Goal: Information Seeking & Learning: Learn about a topic

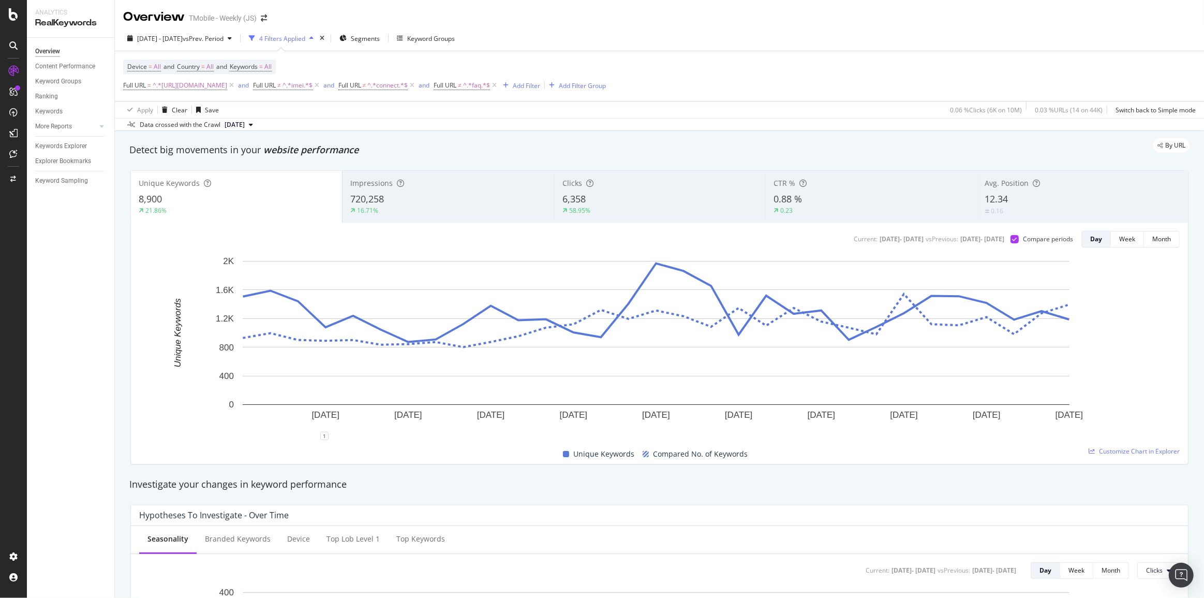
scroll to position [893, 0]
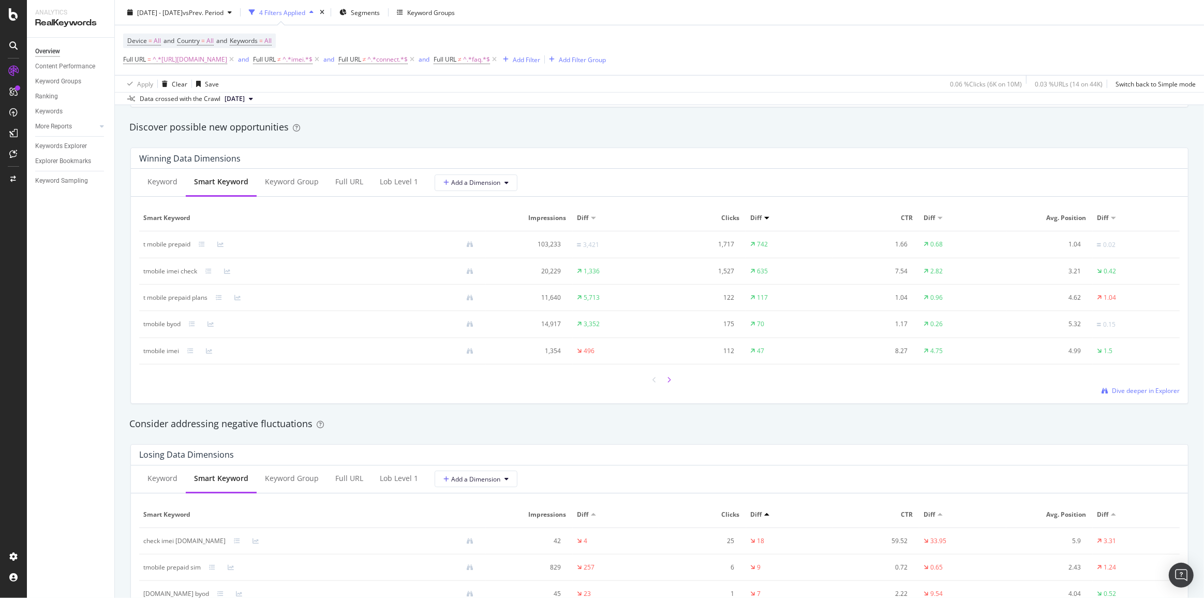
click at [665, 380] on div at bounding box center [669, 379] width 9 height 14
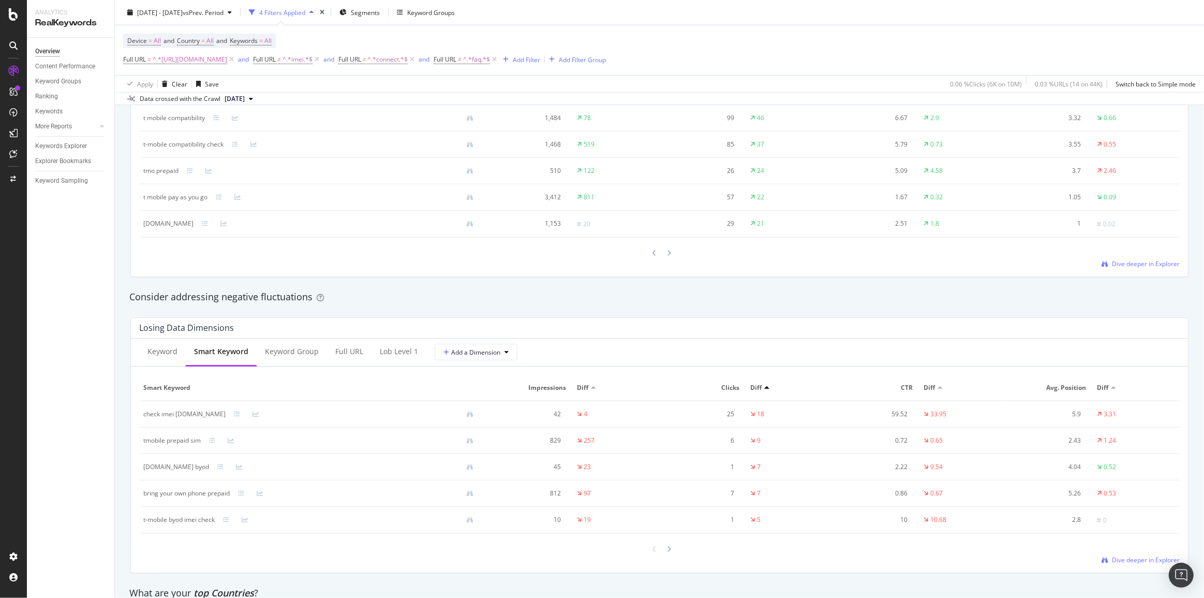
scroll to position [1035, 0]
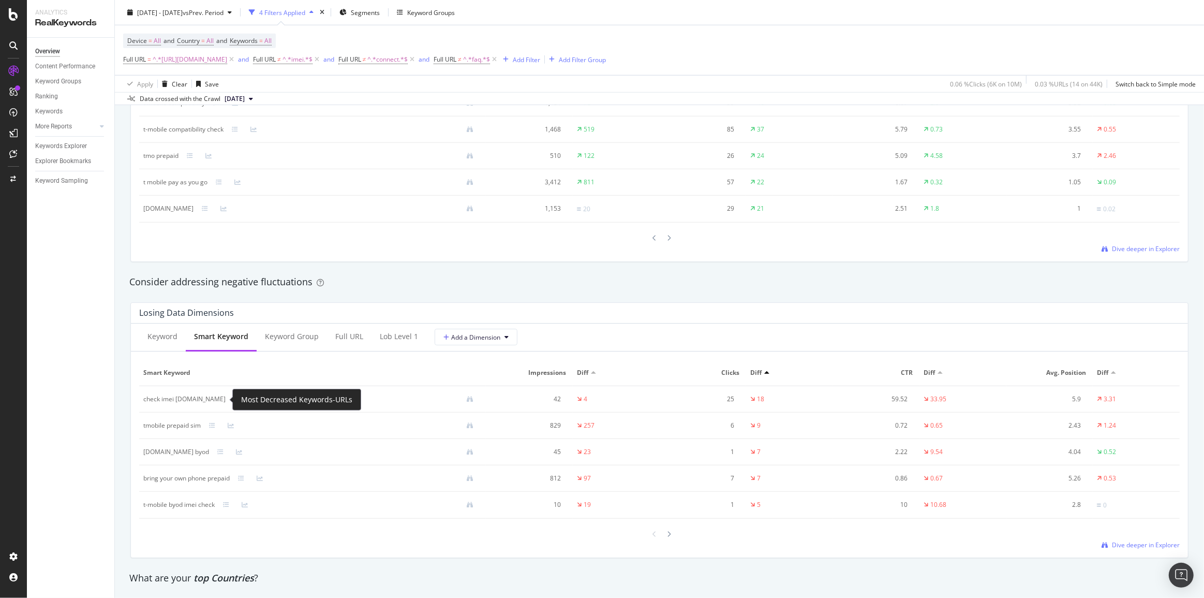
click at [234, 402] on icon at bounding box center [237, 399] width 6 height 6
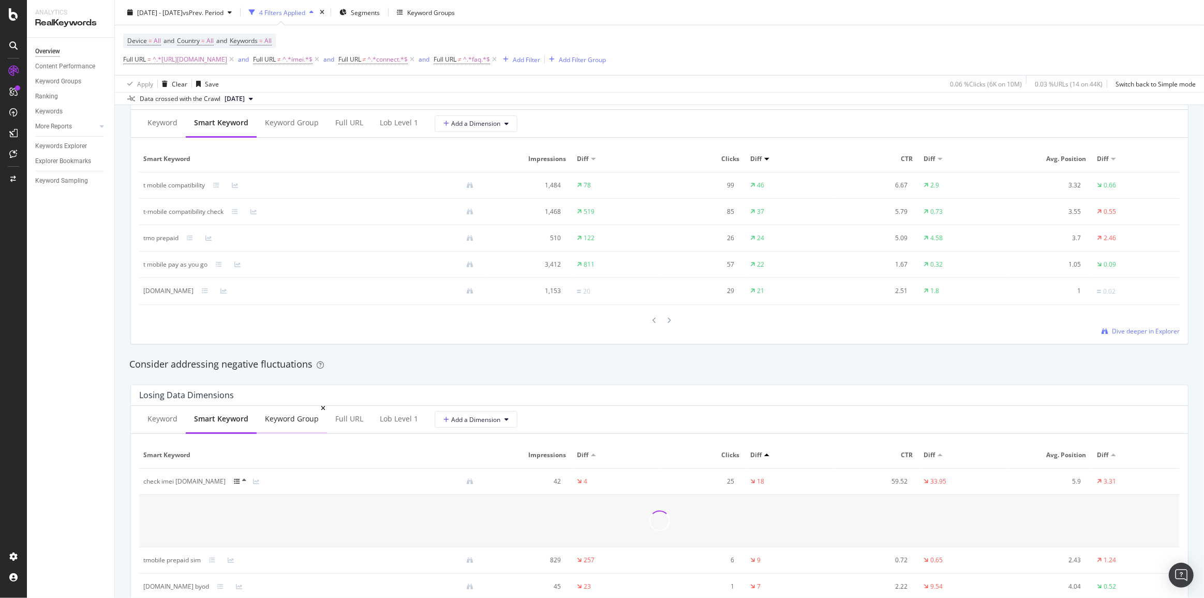
scroll to position [940, 0]
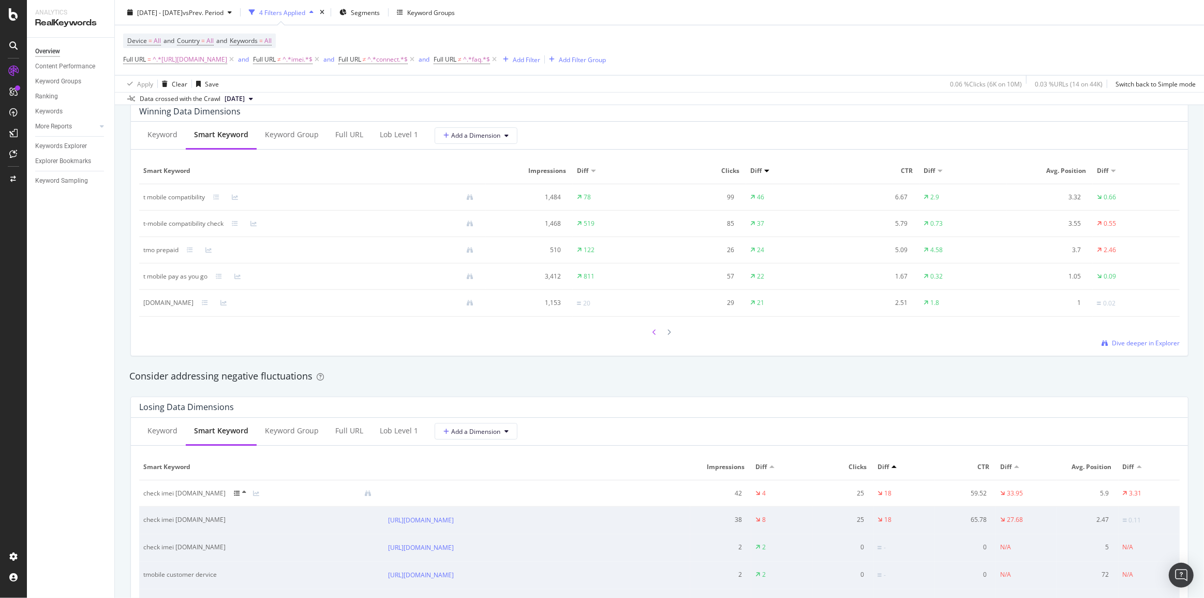
click at [653, 334] on icon at bounding box center [655, 332] width 4 height 6
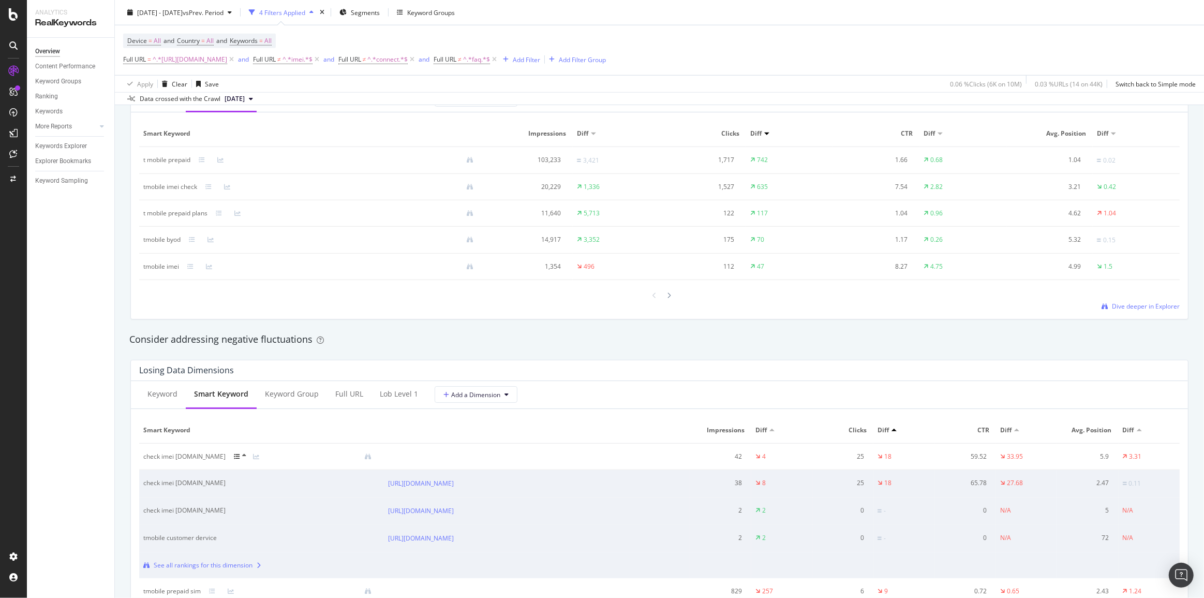
scroll to position [1035, 0]
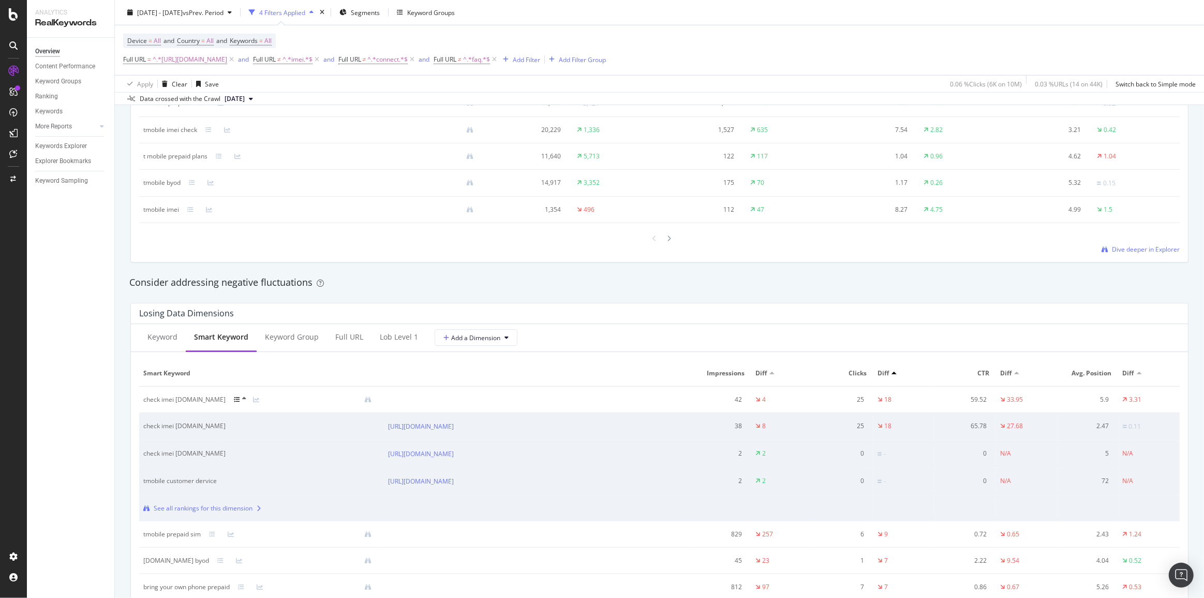
click at [234, 400] on icon at bounding box center [237, 399] width 6 height 6
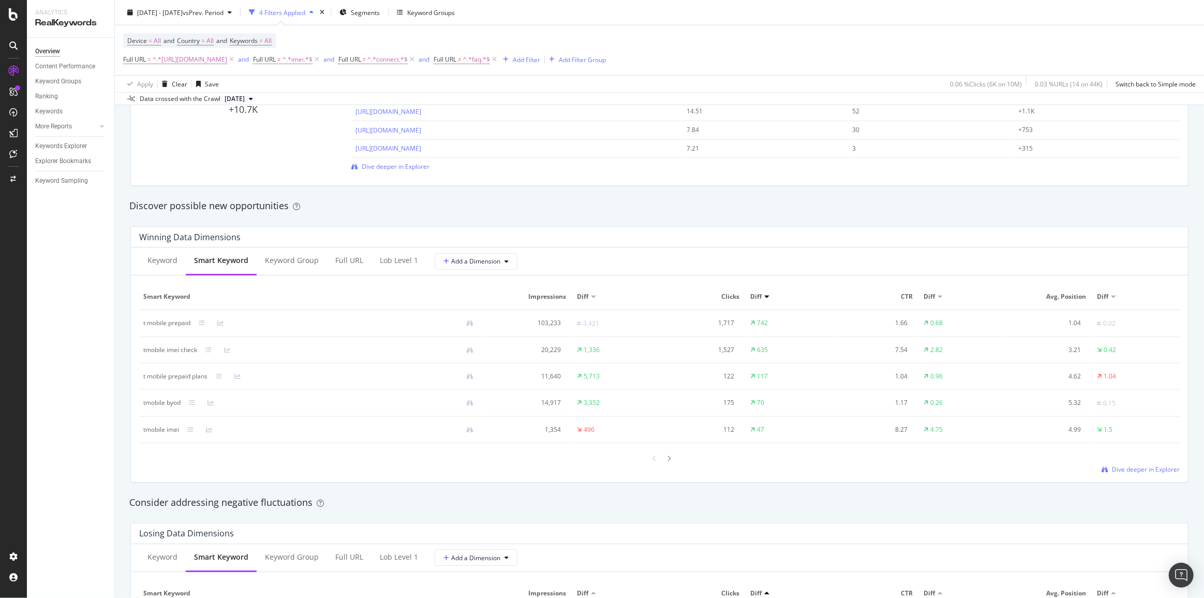
scroll to position [799, 0]
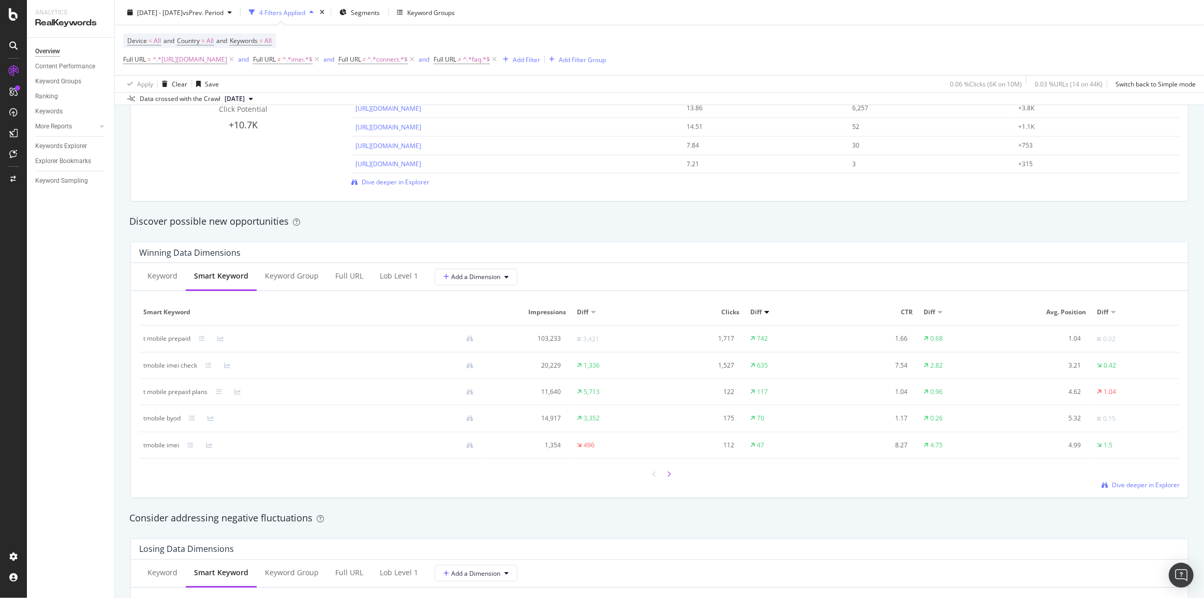
click at [667, 474] on icon at bounding box center [669, 474] width 4 height 6
click at [667, 471] on icon at bounding box center [669, 473] width 4 height 6
click at [665, 475] on div at bounding box center [669, 474] width 9 height 14
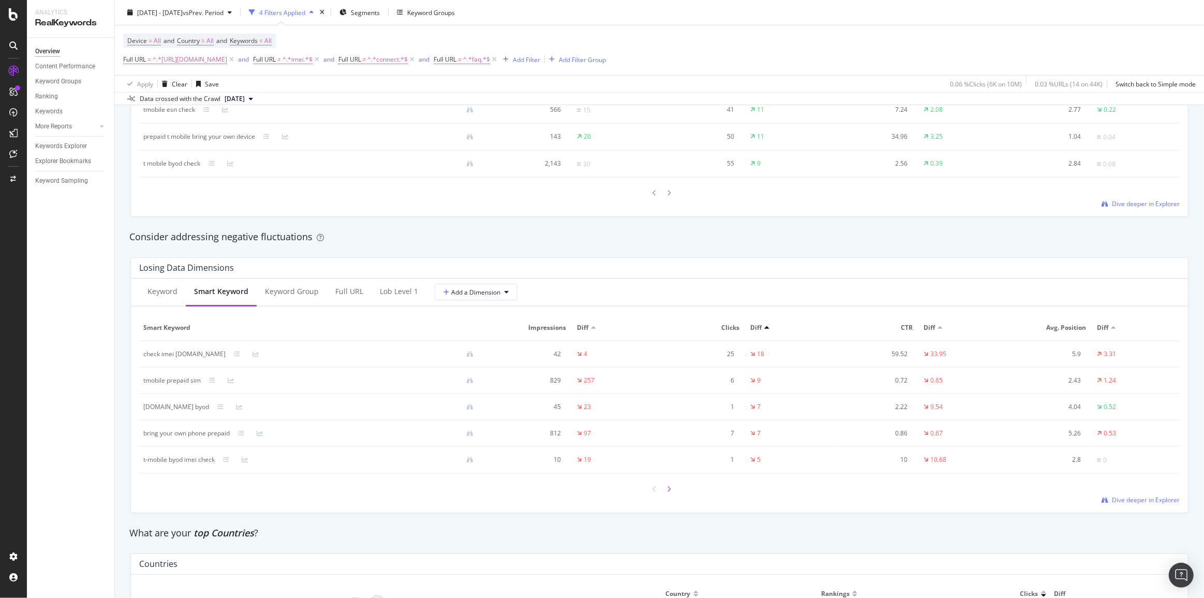
click at [667, 489] on icon at bounding box center [669, 489] width 4 height 6
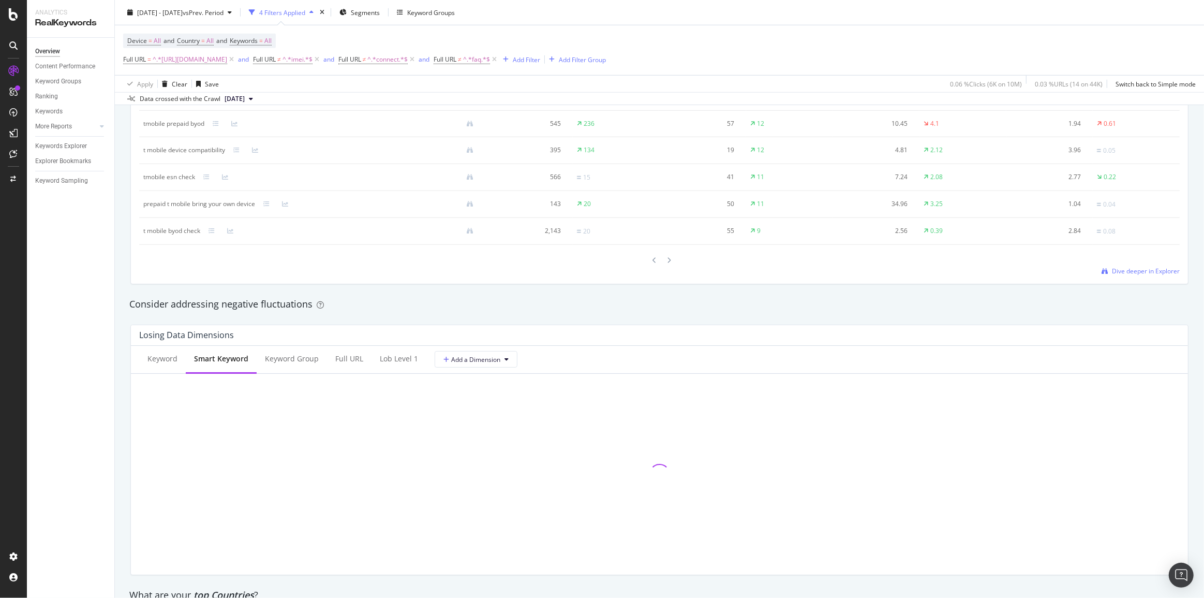
scroll to position [893, 0]
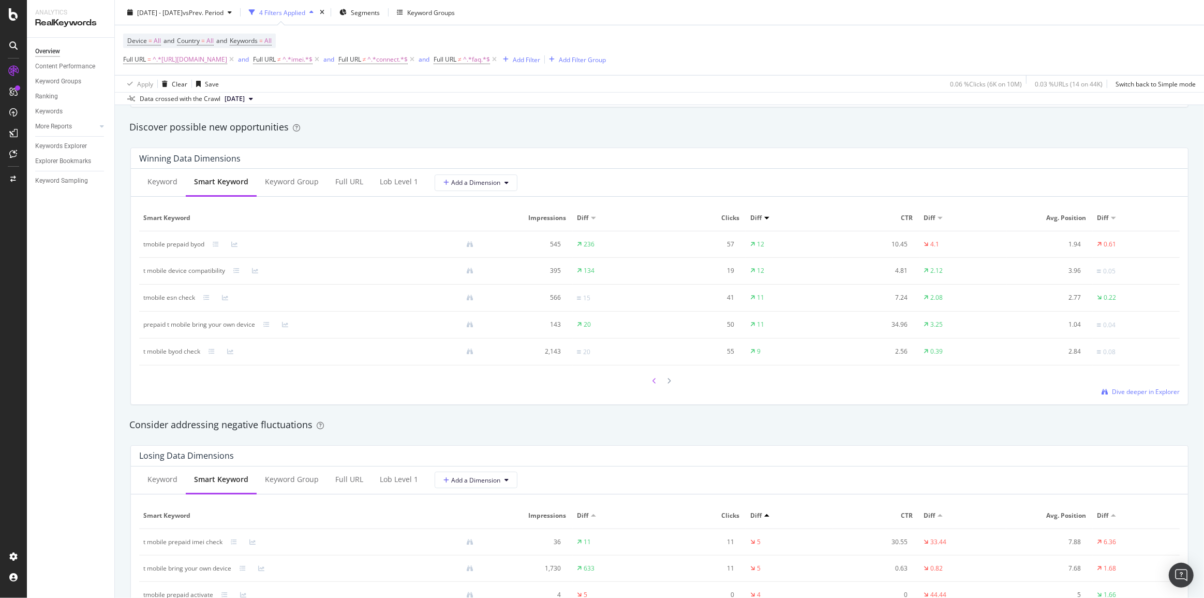
click at [654, 383] on div at bounding box center [654, 381] width 9 height 14
click at [653, 382] on icon at bounding box center [655, 380] width 4 height 6
click at [653, 382] on icon at bounding box center [655, 379] width 4 height 6
click at [653, 382] on icon at bounding box center [655, 380] width 4 height 6
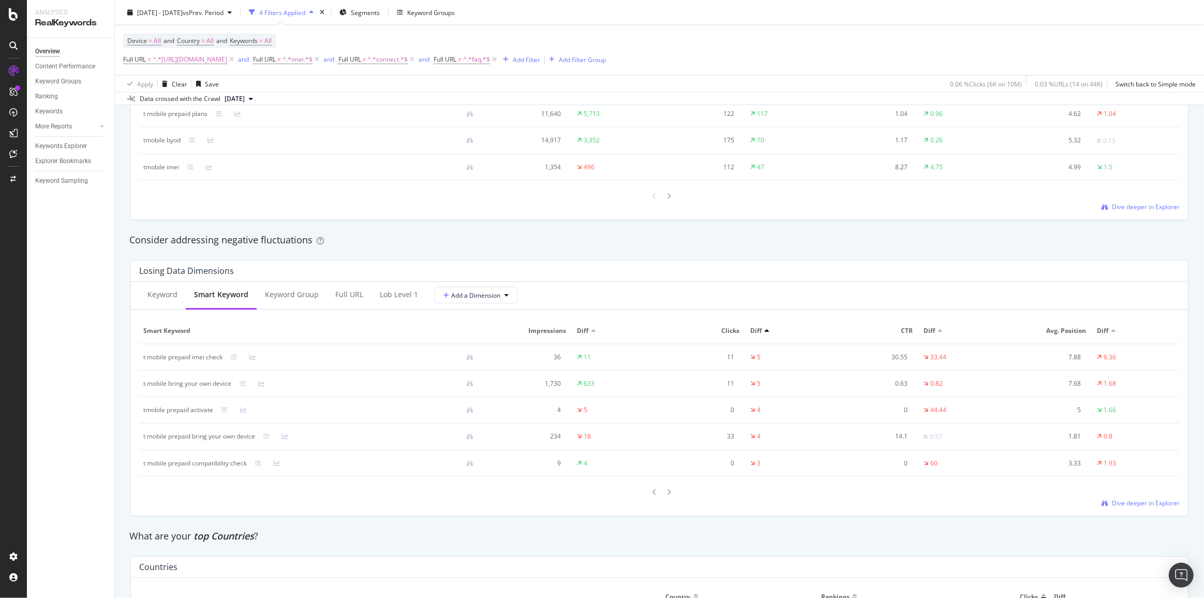
scroll to position [1081, 0]
click at [653, 486] on icon at bounding box center [655, 488] width 4 height 6
click at [667, 487] on icon at bounding box center [669, 488] width 4 height 6
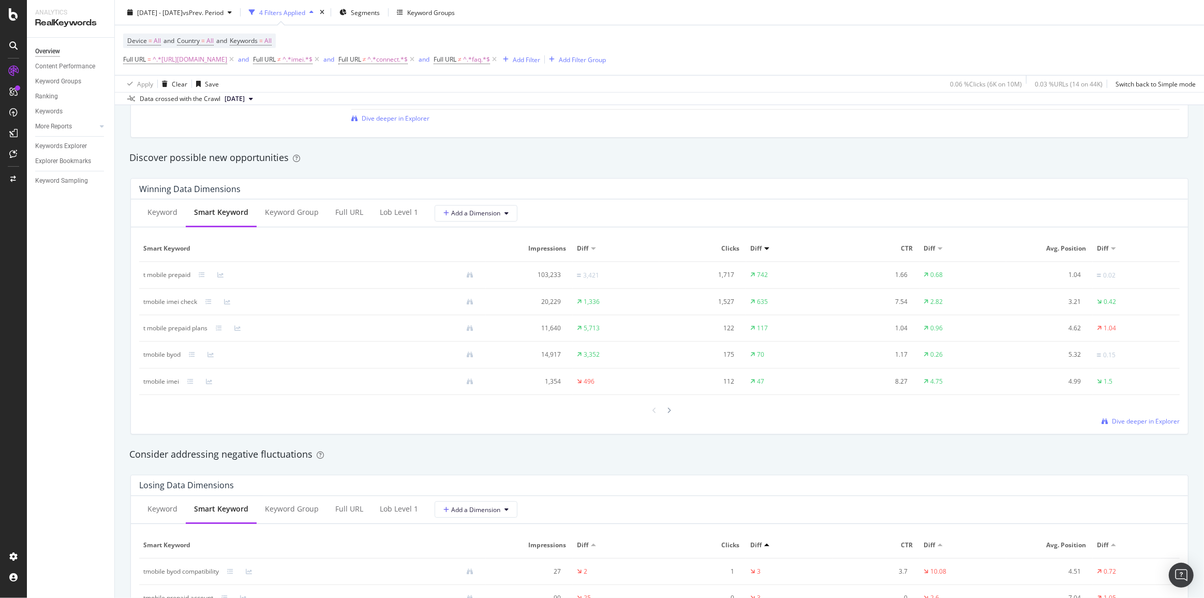
scroll to position [846, 0]
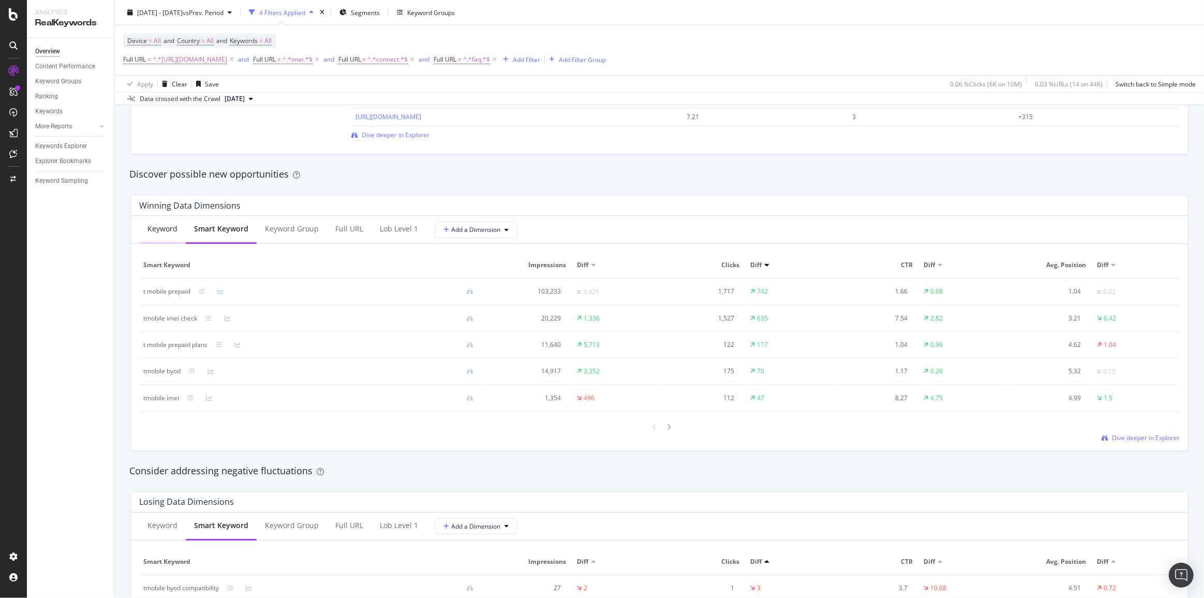
click at [166, 230] on div "Keyword" at bounding box center [162, 228] width 30 height 10
click at [207, 231] on div "Smart Keyword" at bounding box center [221, 228] width 53 height 10
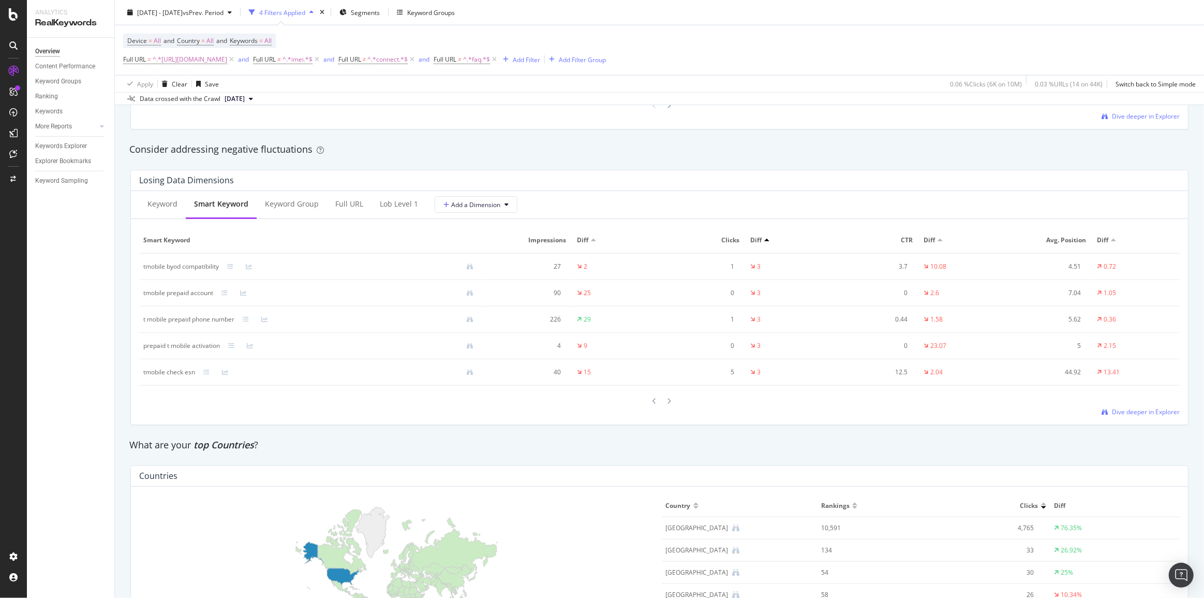
scroll to position [1175, 0]
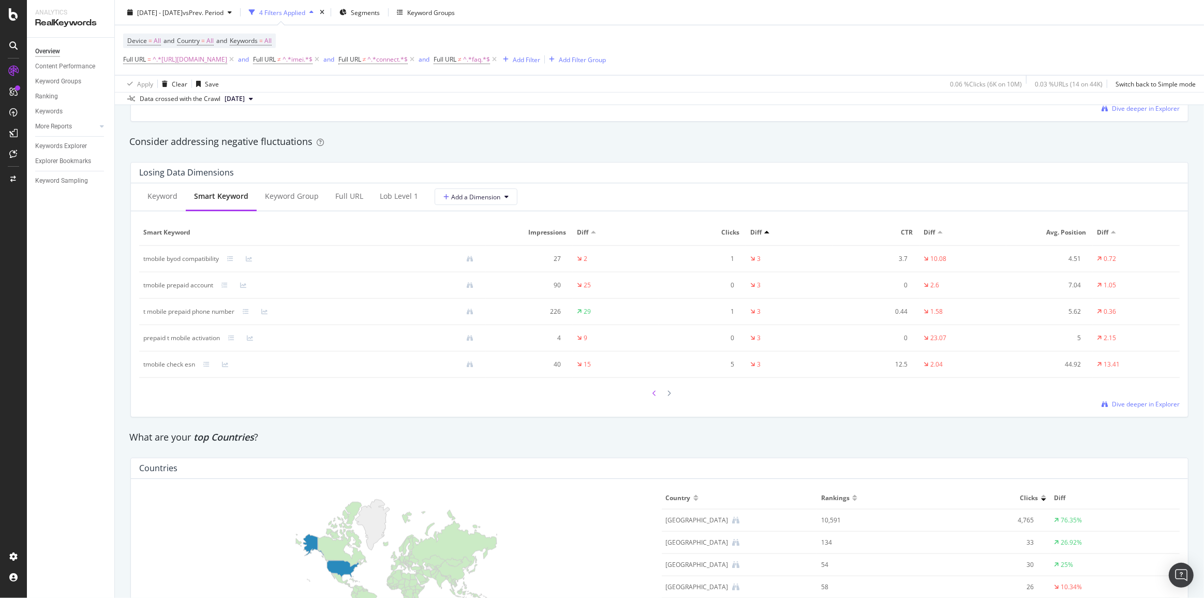
click at [653, 396] on icon at bounding box center [655, 393] width 4 height 6
click at [653, 396] on icon at bounding box center [655, 394] width 4 height 6
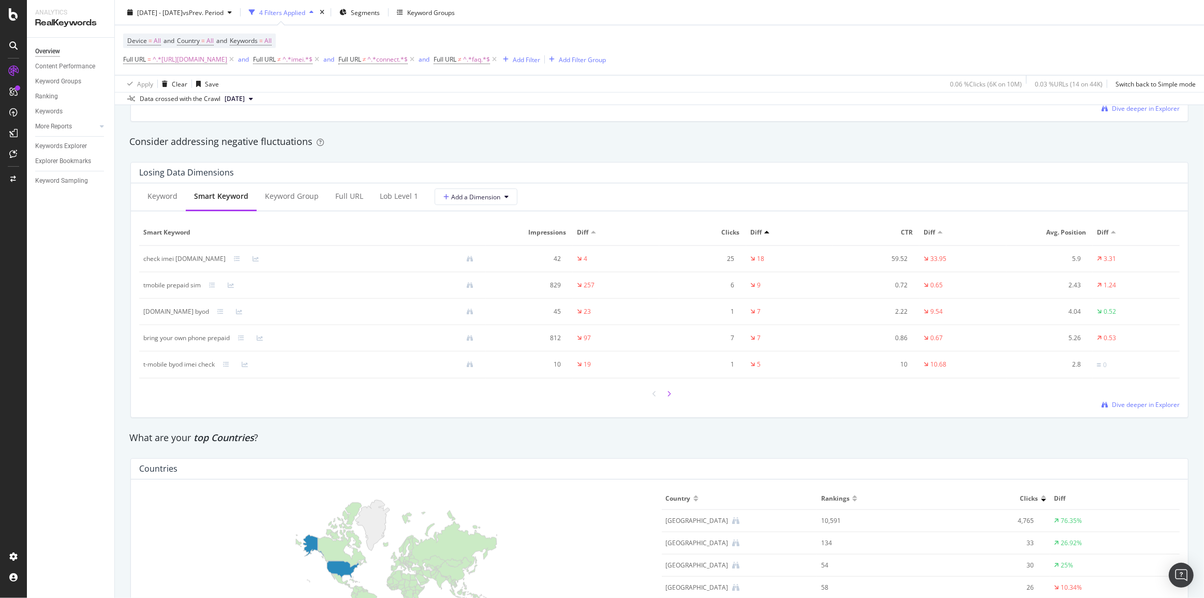
click at [665, 395] on div at bounding box center [669, 393] width 9 height 14
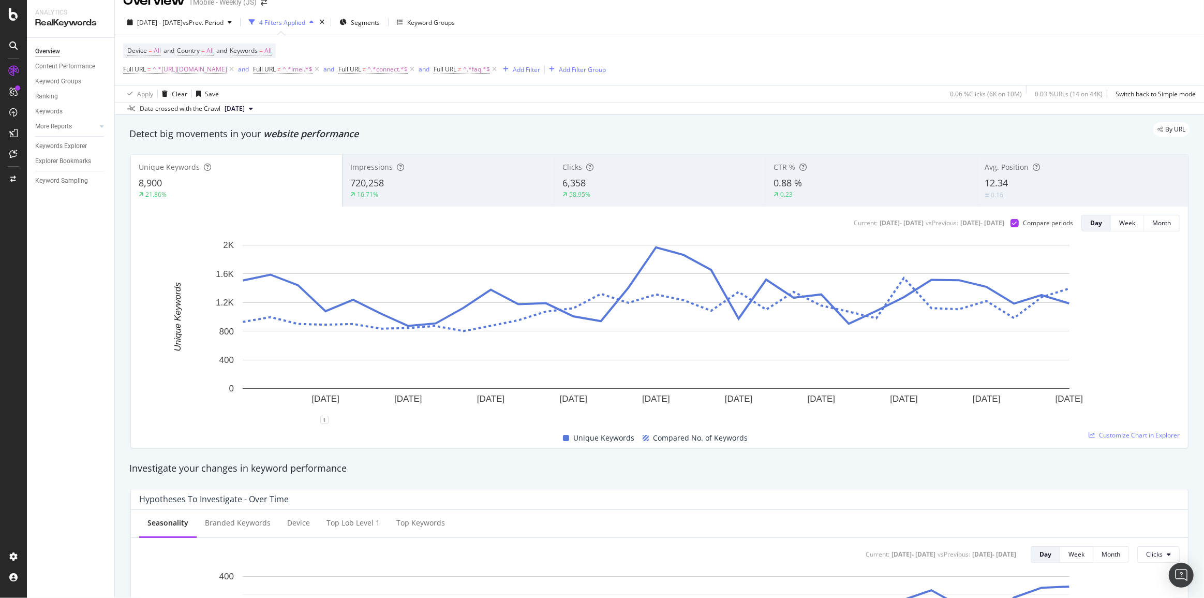
scroll to position [0, 0]
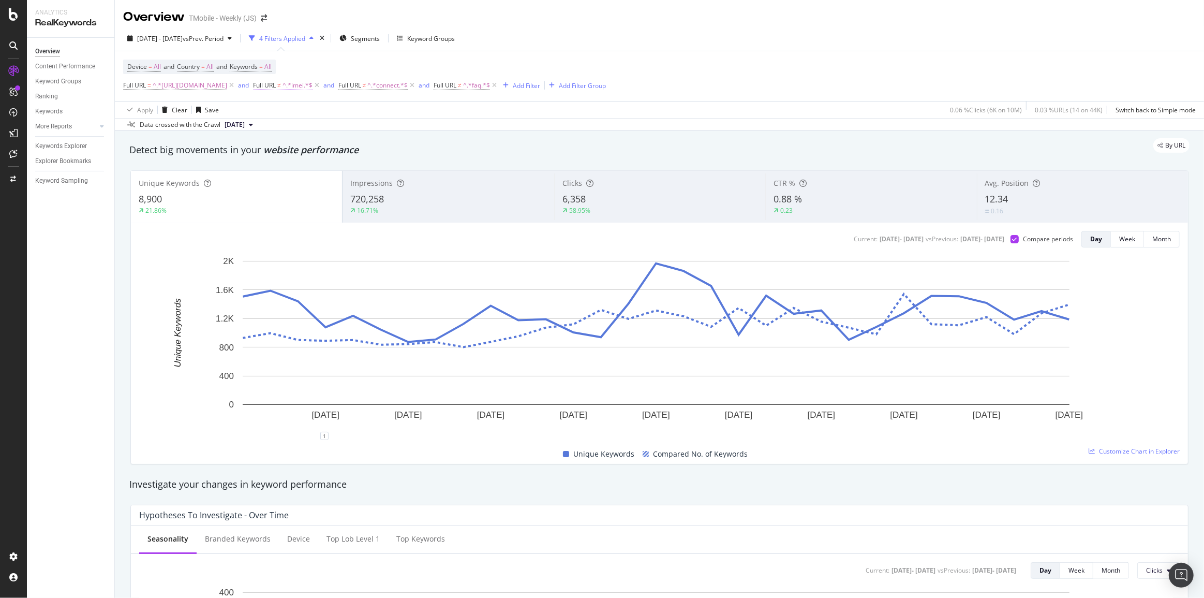
click at [312, 85] on span "^.*imei.*$" at bounding box center [297, 85] width 30 height 14
click at [380, 109] on span "Doesn't contain" at bounding box center [358, 110] width 45 height 9
click at [365, 210] on span "Contains" at bounding box center [353, 211] width 25 height 9
click at [441, 147] on div "Apply" at bounding box center [442, 150] width 16 height 9
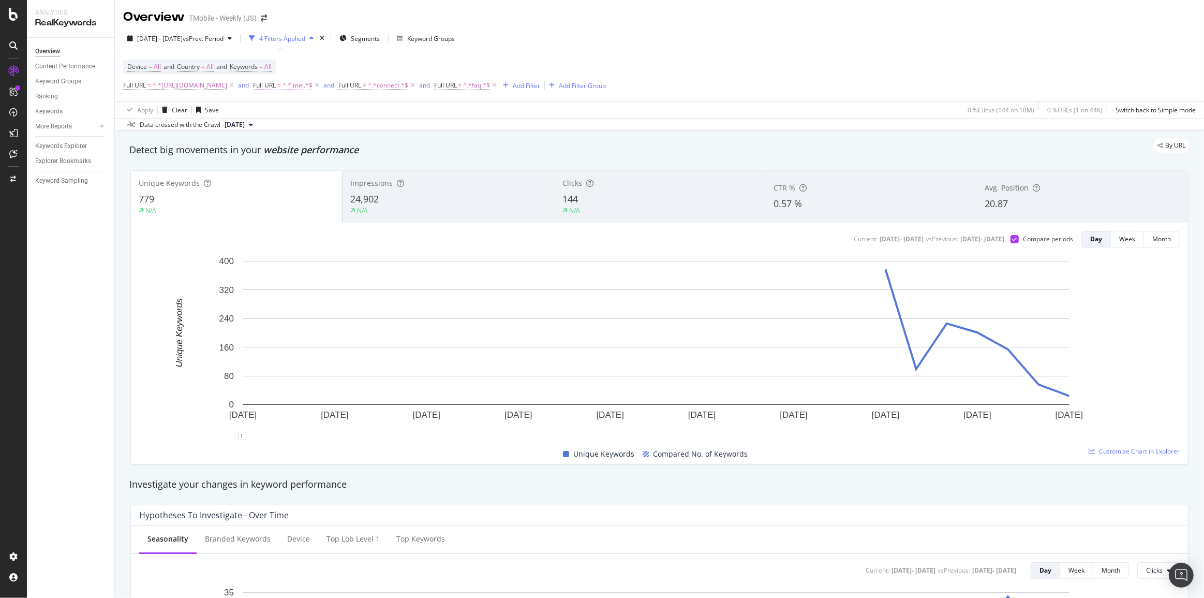
click at [276, 83] on span "Full URL" at bounding box center [264, 85] width 23 height 9
click at [360, 112] on span "Contains" at bounding box center [348, 110] width 25 height 9
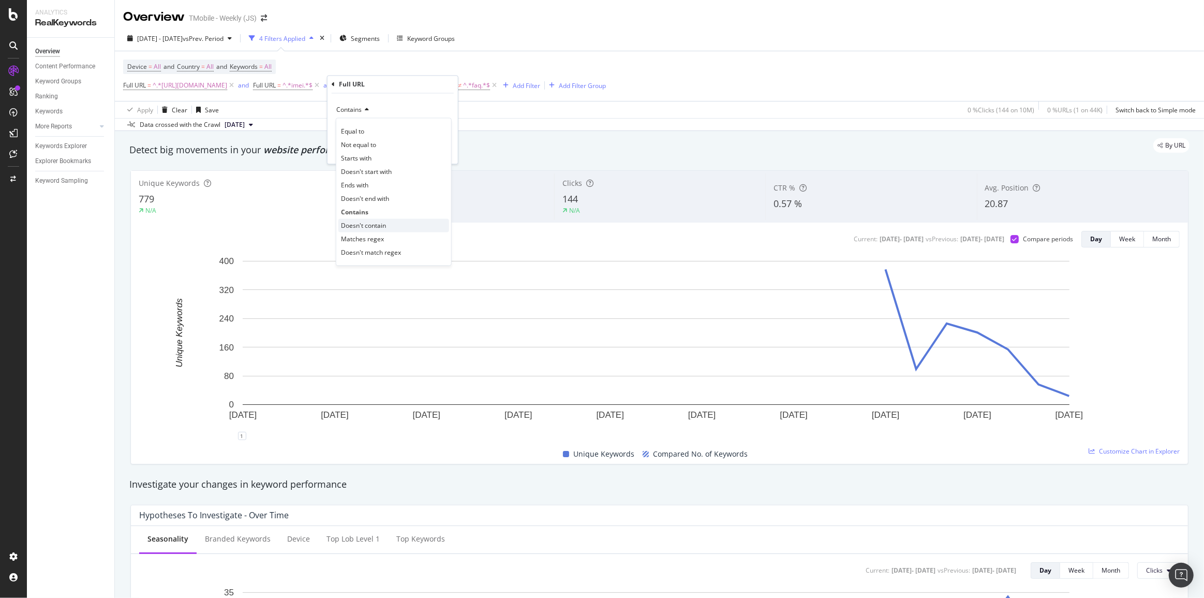
click at [390, 227] on div "Doesn't contain" at bounding box center [393, 225] width 111 height 13
click at [440, 150] on div "Apply" at bounding box center [442, 150] width 16 height 9
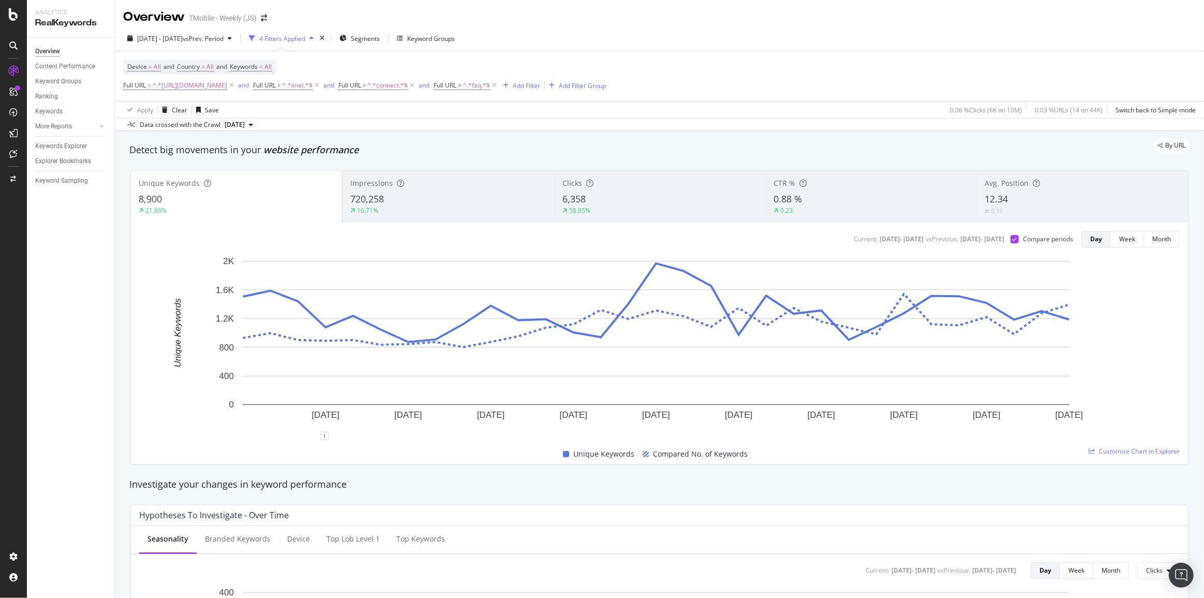
click at [1018, 201] on div "12.34" at bounding box center [1082, 198] width 195 height 13
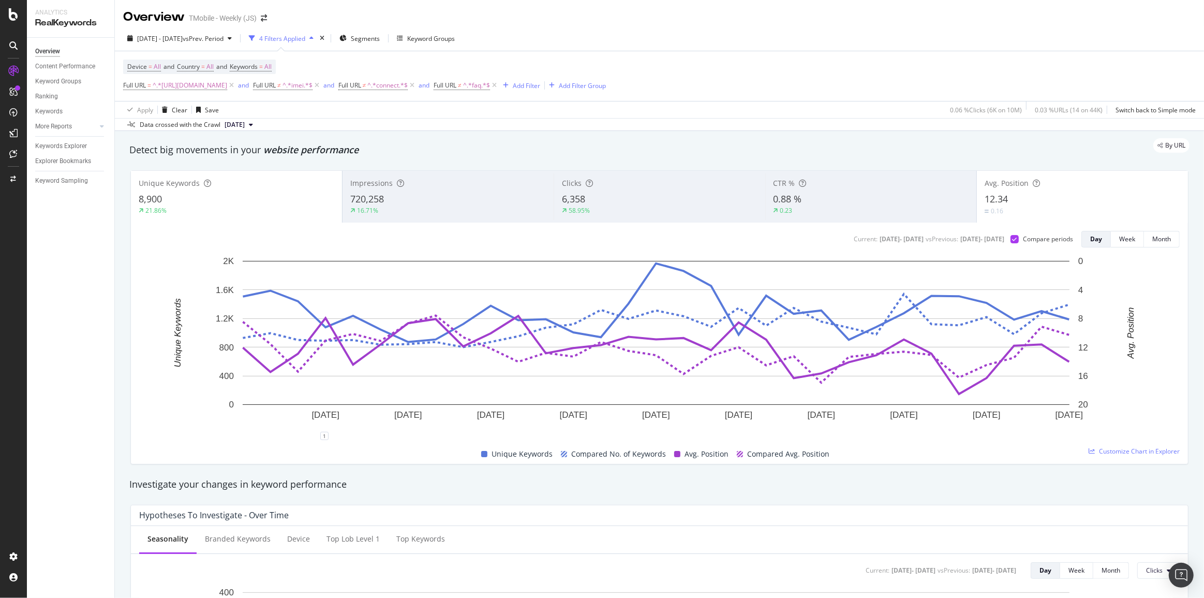
click at [218, 207] on div "21.86%" at bounding box center [237, 210] width 196 height 9
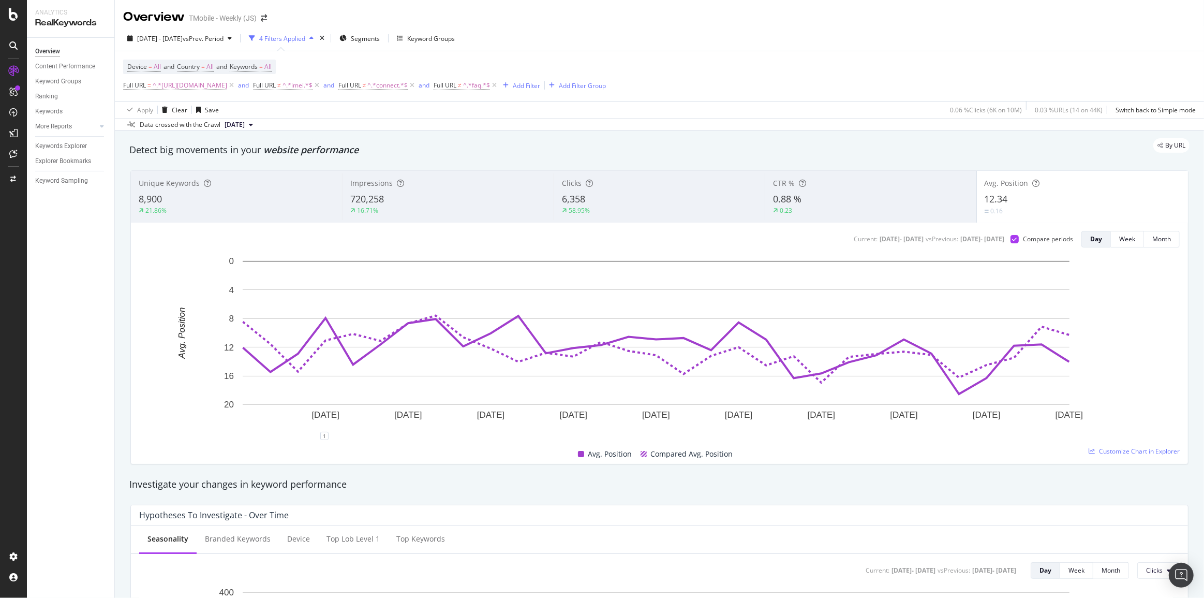
click at [419, 207] on div "16.71%" at bounding box center [447, 210] width 195 height 9
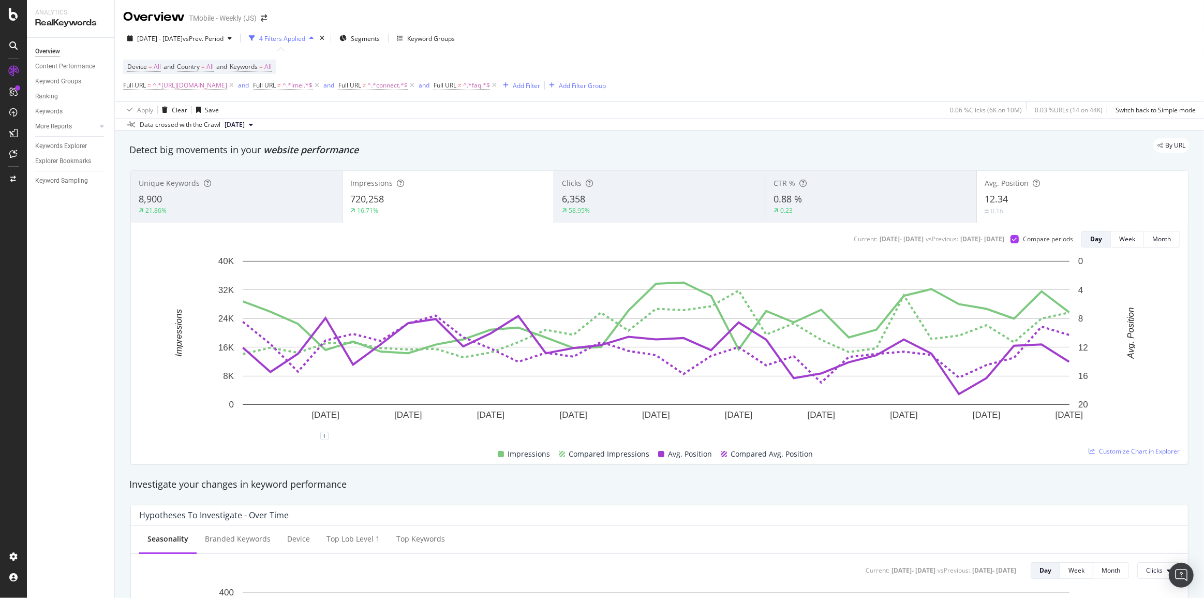
click at [600, 205] on div "6,358" at bounding box center [660, 198] width 196 height 13
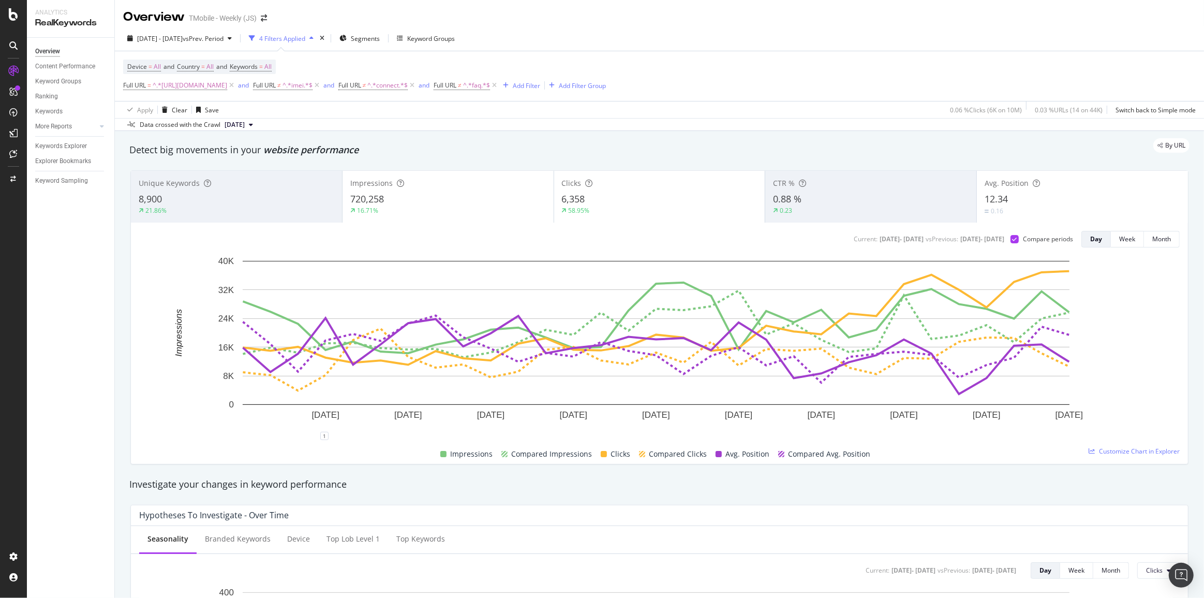
click at [1059, 213] on div "0.16" at bounding box center [1082, 211] width 196 height 10
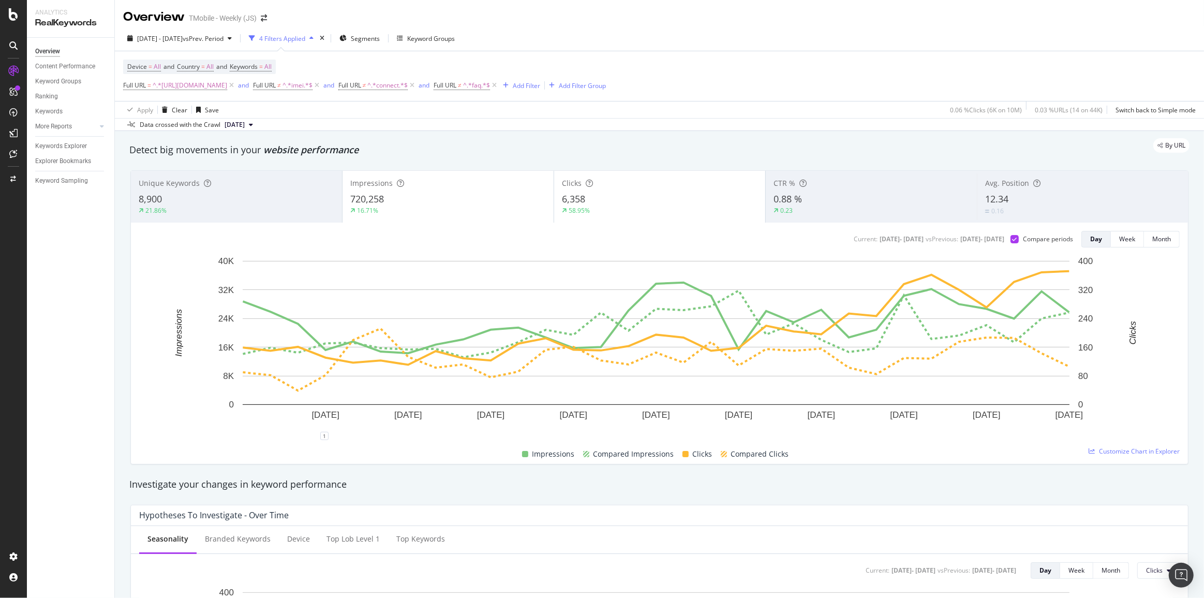
click at [469, 210] on div "16.71%" at bounding box center [448, 210] width 196 height 9
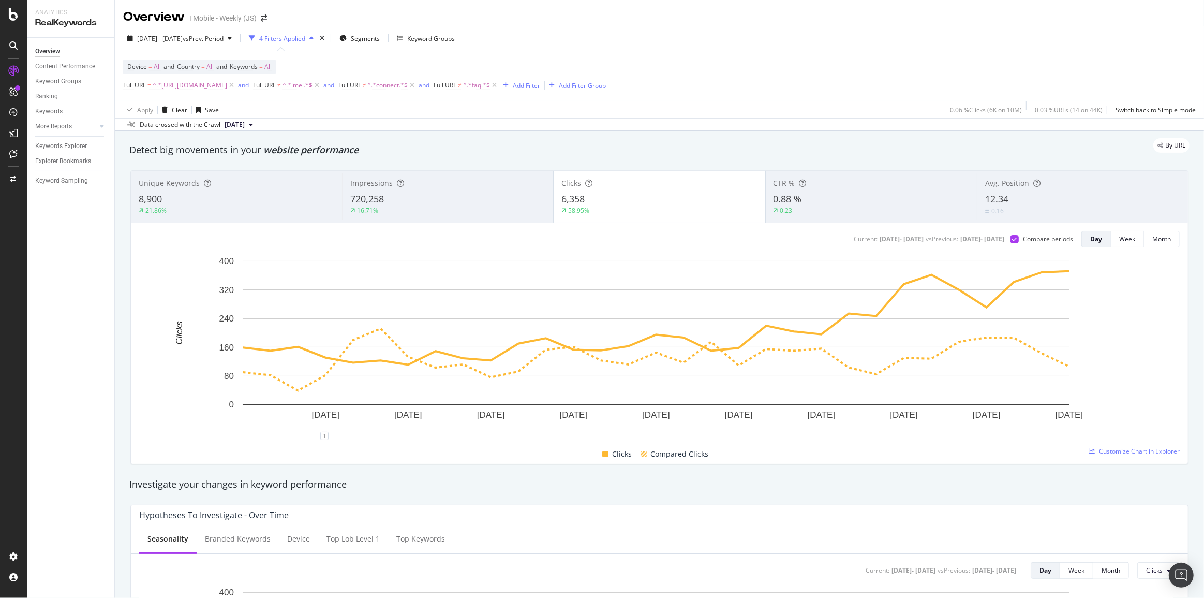
click at [1016, 204] on div "12.34" at bounding box center [1082, 198] width 195 height 13
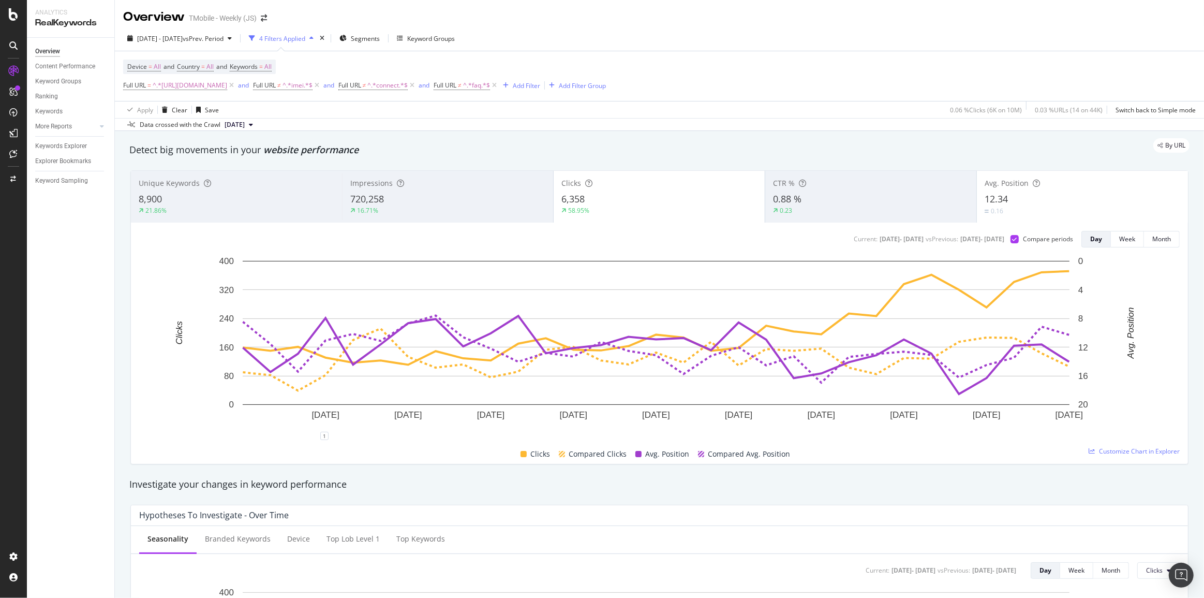
click at [651, 204] on div "6,358" at bounding box center [659, 198] width 196 height 13
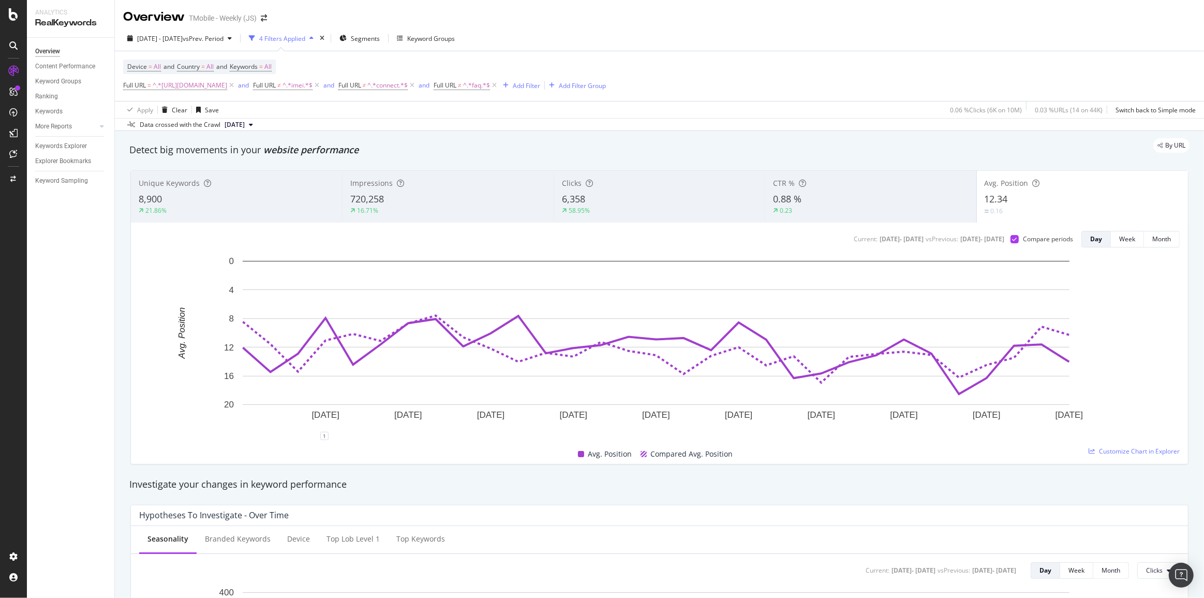
click at [1055, 195] on div "12.34" at bounding box center [1082, 198] width 196 height 13
click at [169, 197] on div "8,900" at bounding box center [237, 198] width 196 height 13
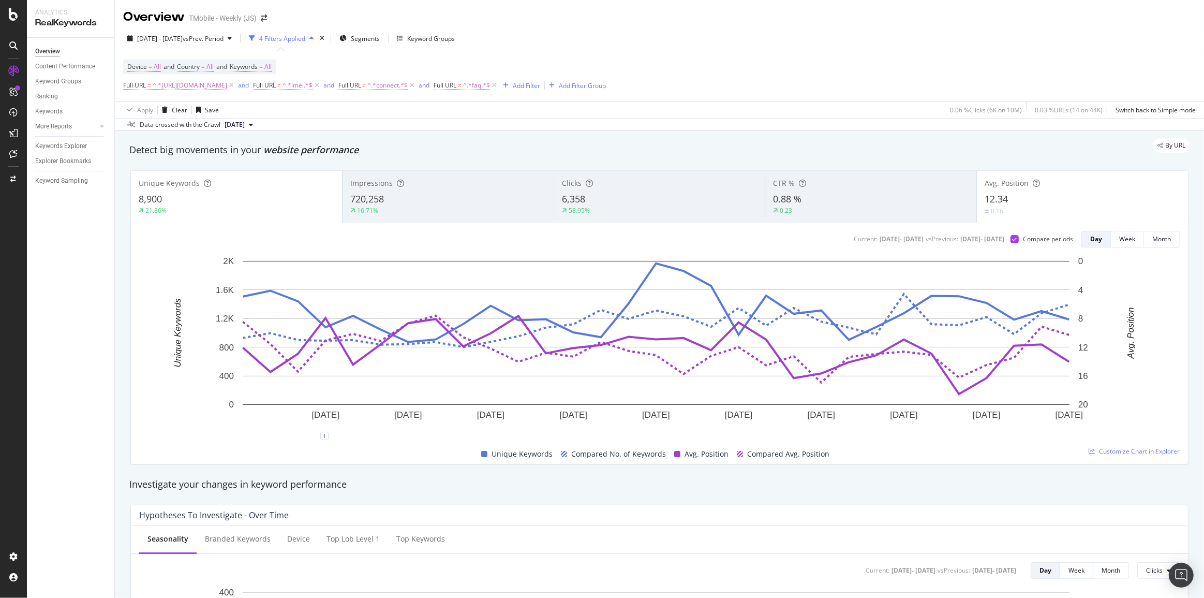
click at [1079, 191] on div "Avg. Position 12.34 0.16" at bounding box center [1082, 196] width 211 height 47
